Goal: Information Seeking & Learning: Learn about a topic

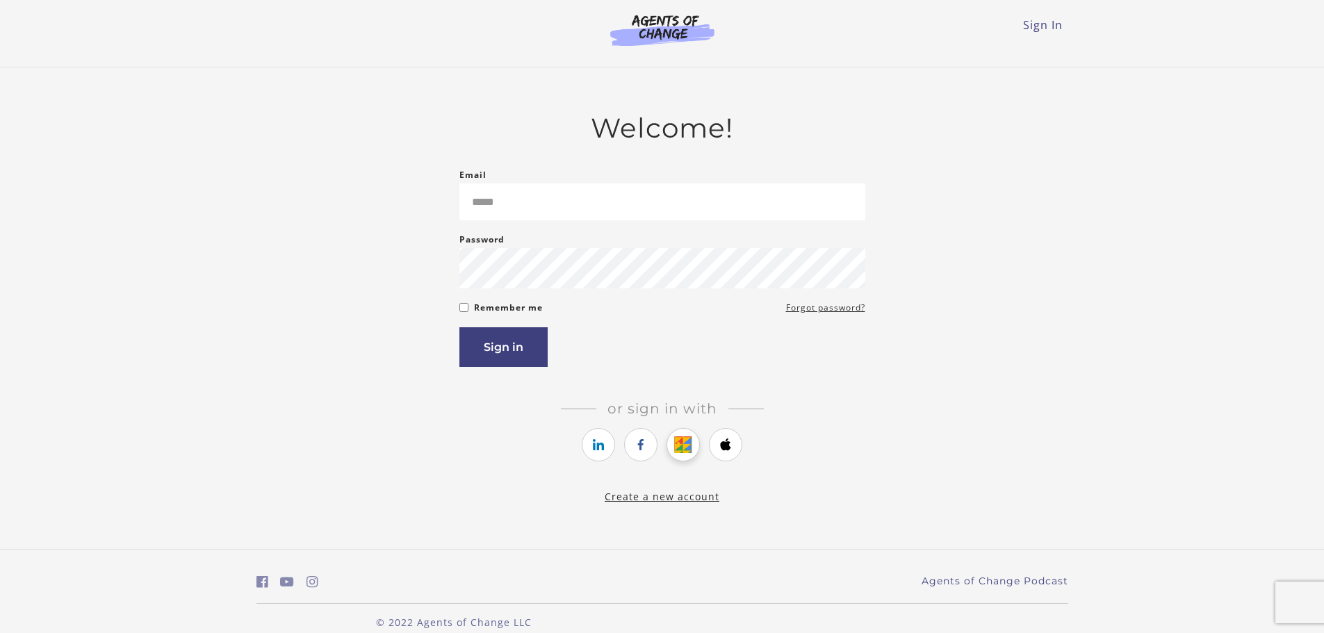
click at [694, 447] on link "https://courses.thinkific.com/users/auth/google?ss%5Breferral%5D=&ss%5Buser_ret…" at bounding box center [682, 444] width 33 height 33
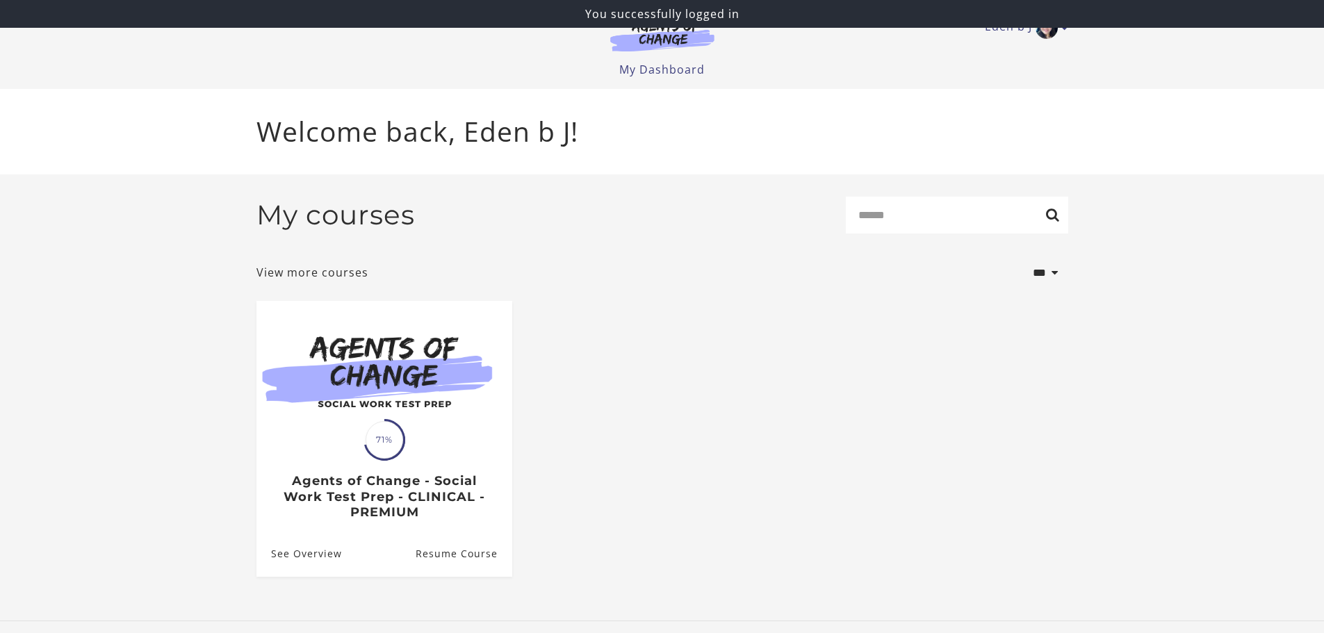
scroll to position [3, 0]
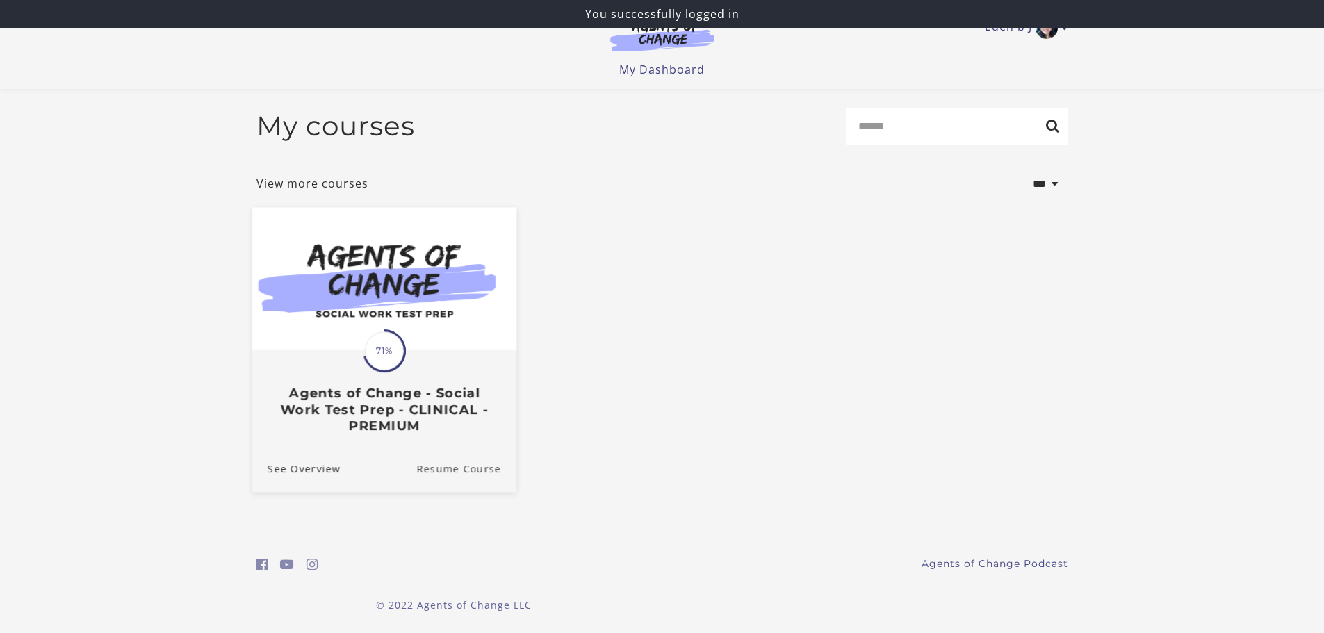
click at [468, 470] on link "Resume Course" at bounding box center [466, 468] width 100 height 47
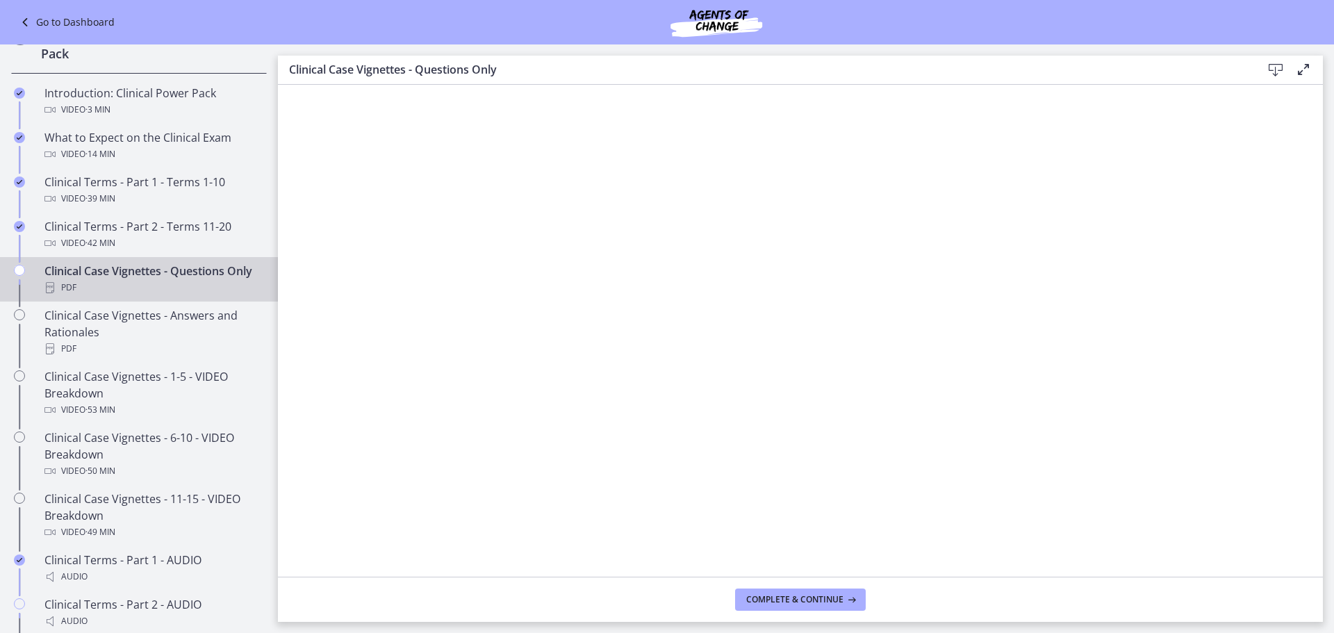
scroll to position [695, 0]
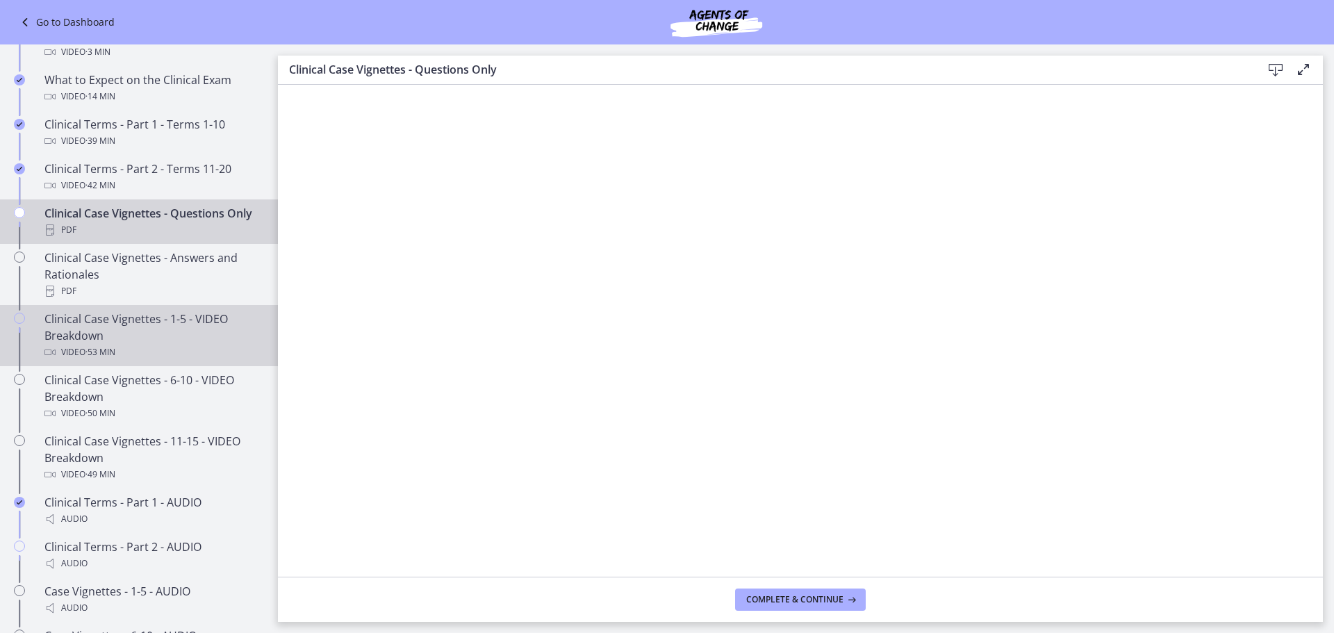
click at [172, 361] on div "Clinical Case Vignettes - 1-5 - VIDEO Breakdown Video · 53 min" at bounding box center [152, 336] width 217 height 50
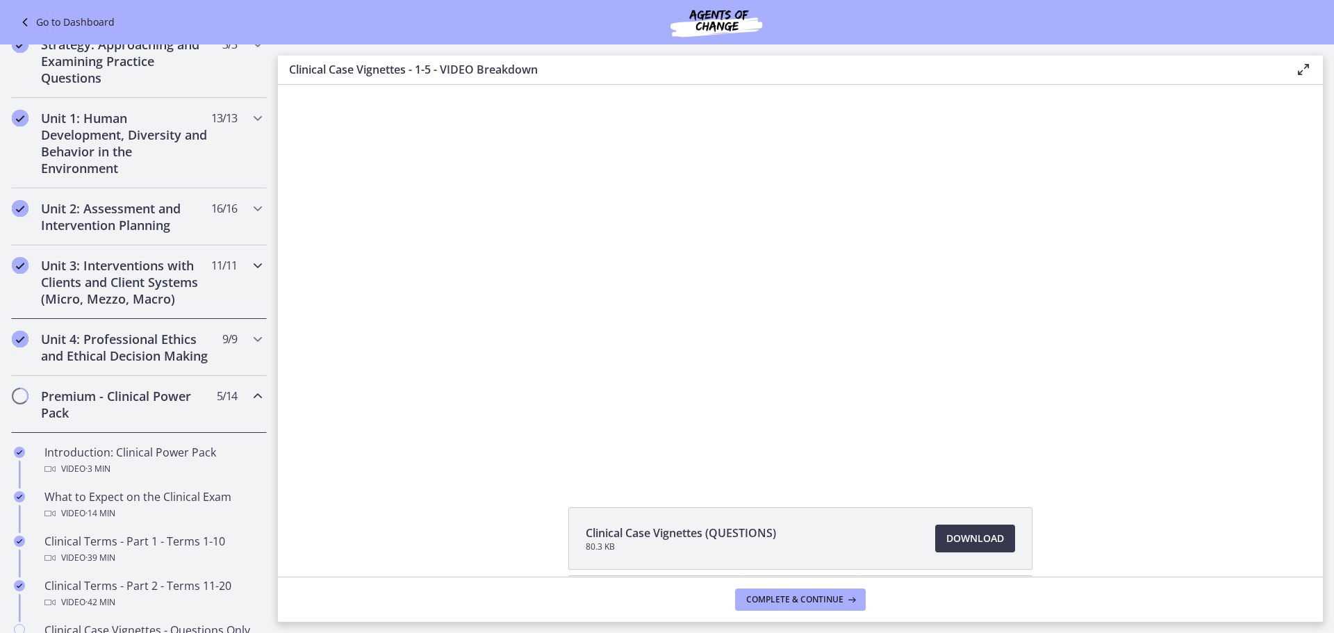
scroll to position [208, 0]
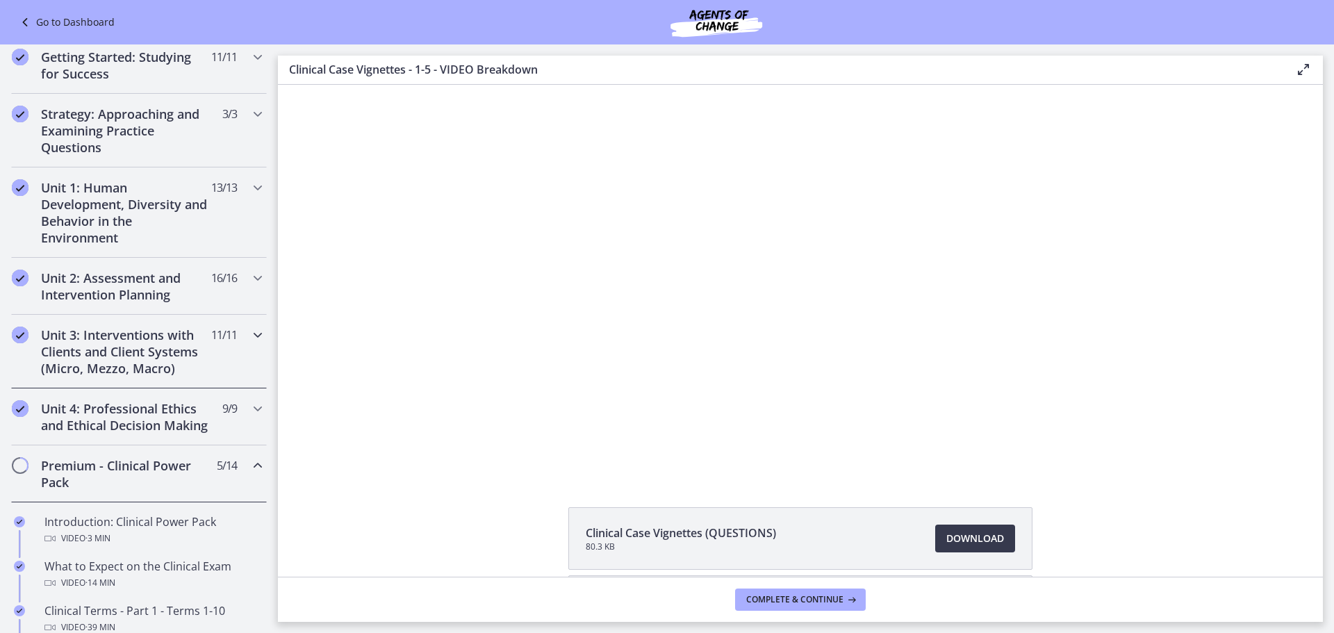
click at [238, 333] on div "Unit 3: Interventions with Clients and Client Systems (Micro, Mezzo, Macro) 11 …" at bounding box center [139, 352] width 256 height 74
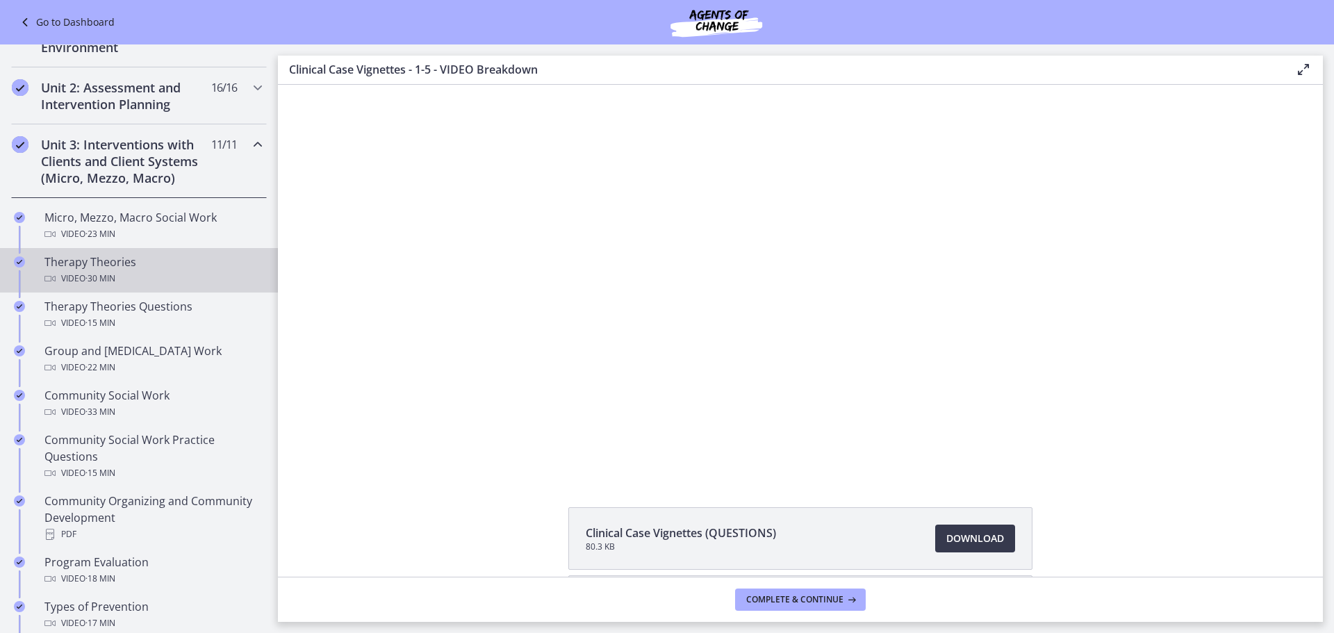
scroll to position [486, 0]
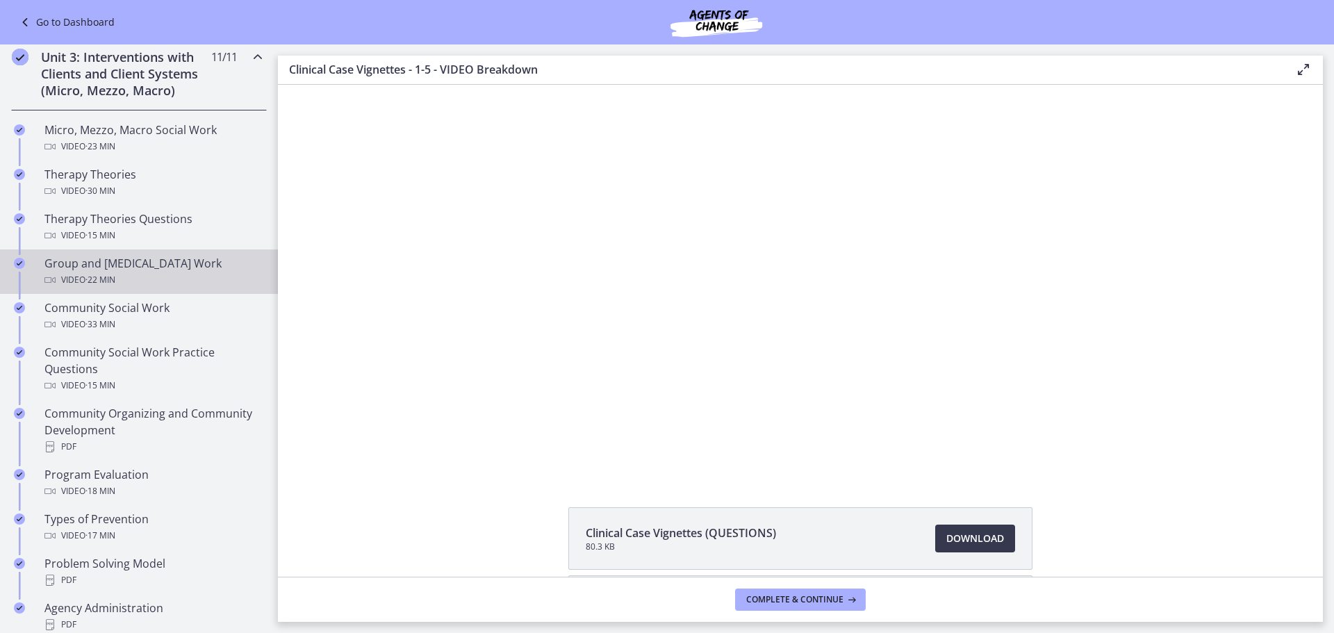
click at [165, 257] on div "Group and [MEDICAL_DATA] Work Video · 22 min" at bounding box center [152, 271] width 217 height 33
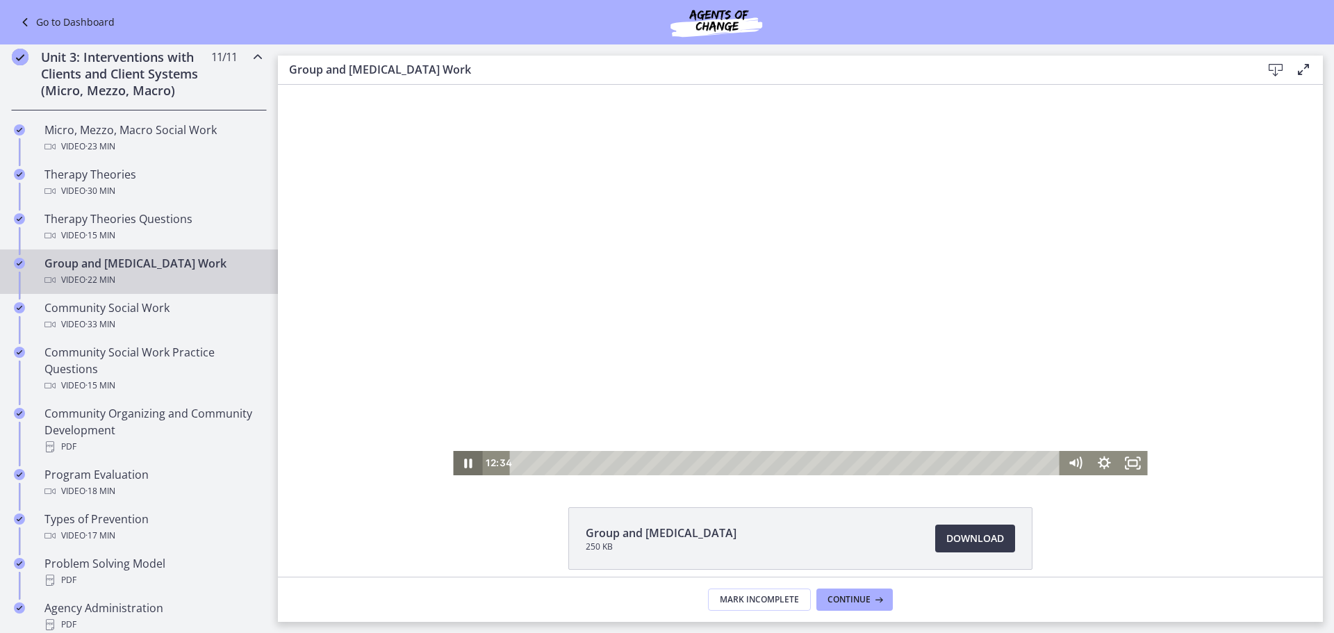
click at [466, 463] on icon "Pause" at bounding box center [468, 463] width 8 height 9
click at [465, 461] on icon "Play Video" at bounding box center [469, 463] width 9 height 12
click at [464, 461] on icon "Pause" at bounding box center [468, 463] width 8 height 9
click at [465, 461] on icon "Play Video" at bounding box center [469, 463] width 9 height 12
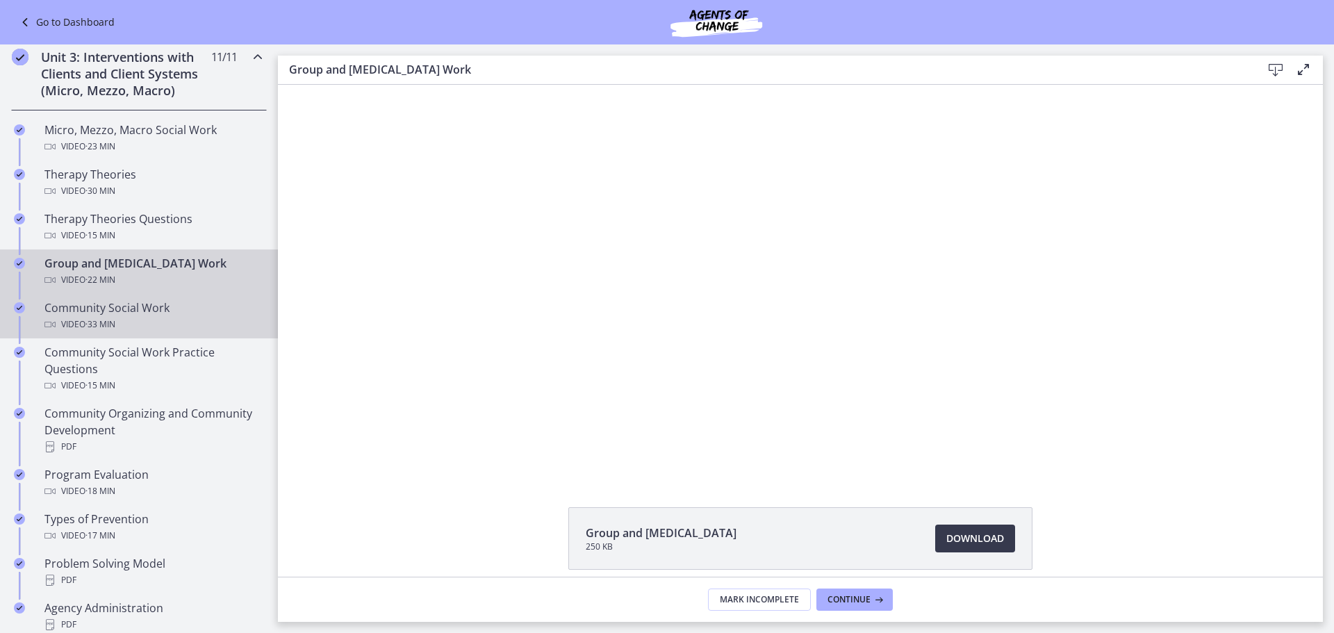
click at [170, 311] on div "Community Social Work Video · 33 min" at bounding box center [152, 315] width 217 height 33
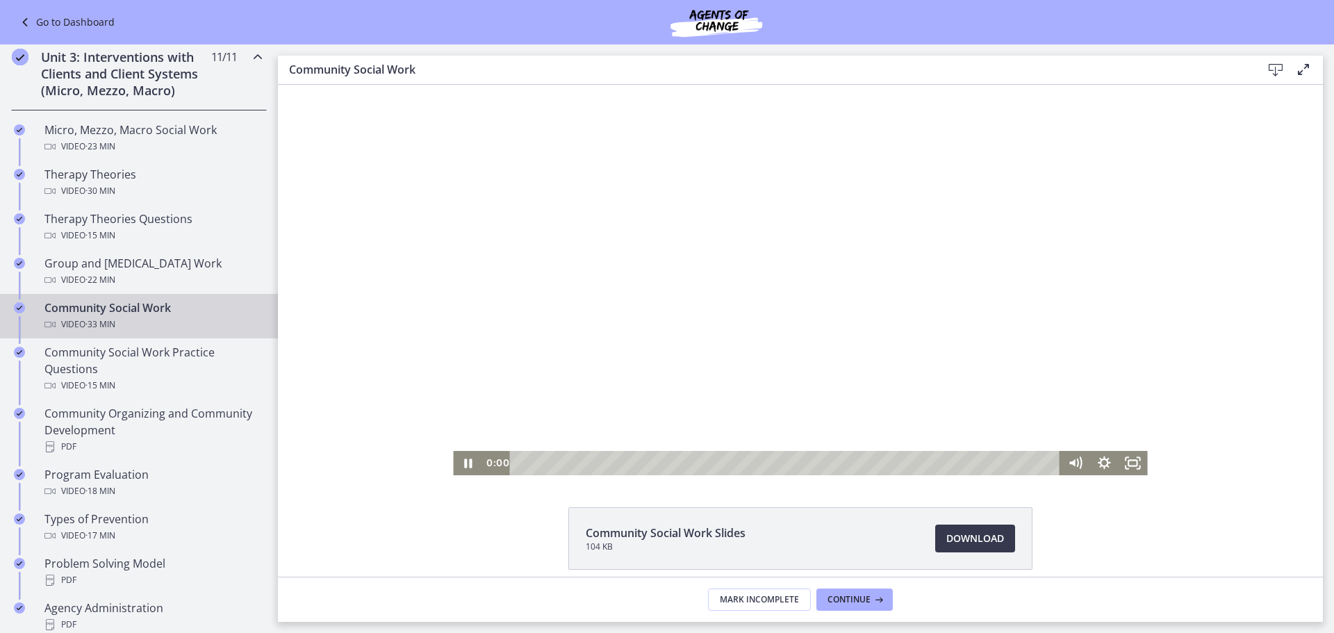
drag, startPoint x: 725, startPoint y: 463, endPoint x: 490, endPoint y: 478, distance: 236.1
click at [490, 475] on html "Click for sound @keyframes VOLUME_SMALL_WAVE_FLASH { 0% { opacity: 0; } 33% { o…" at bounding box center [800, 280] width 1045 height 391
click at [466, 462] on icon "Pause" at bounding box center [468, 463] width 10 height 11
